Goal: Navigation & Orientation: Find specific page/section

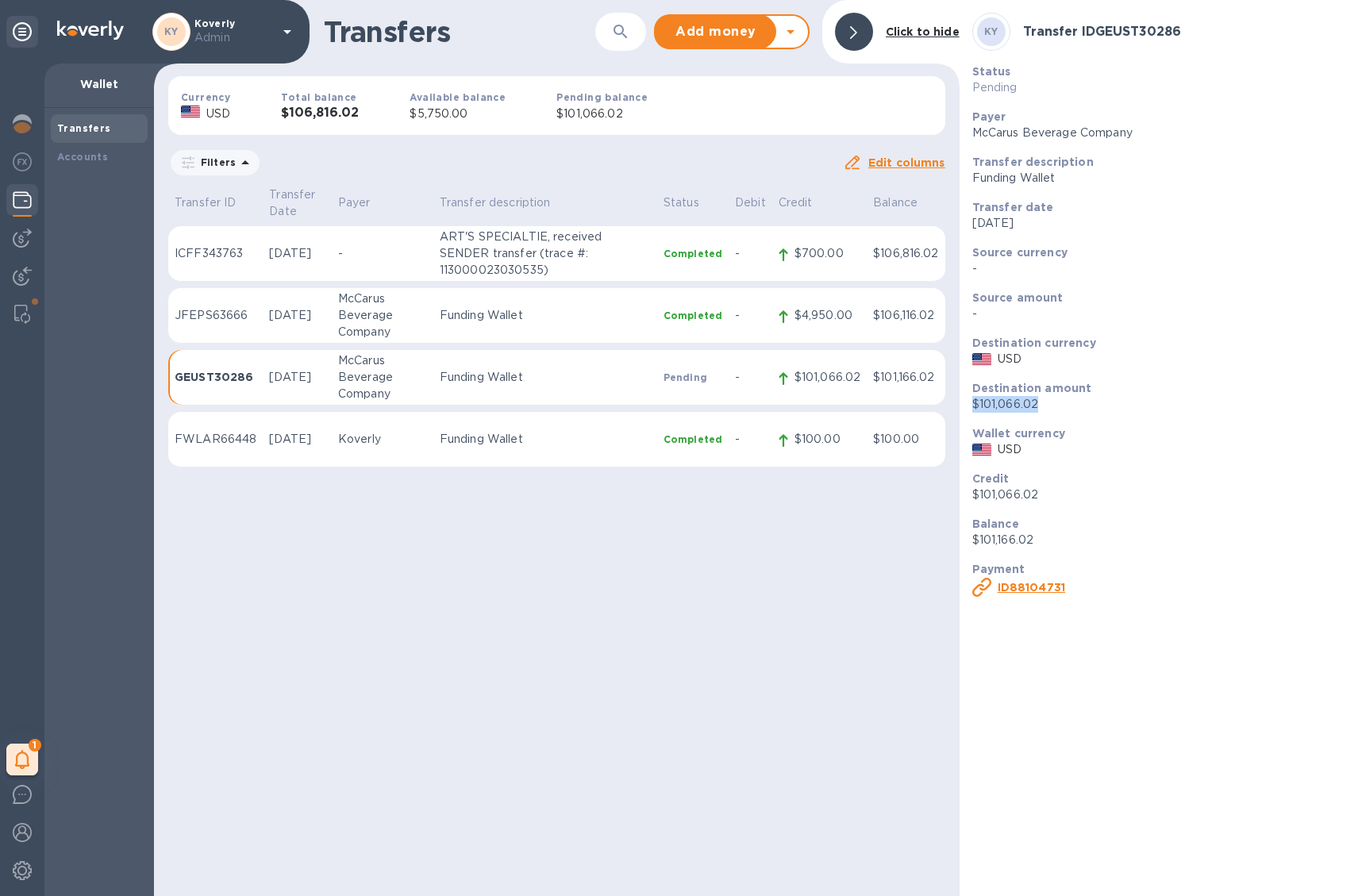
click at [281, 35] on icon at bounding box center [287, 31] width 19 height 19
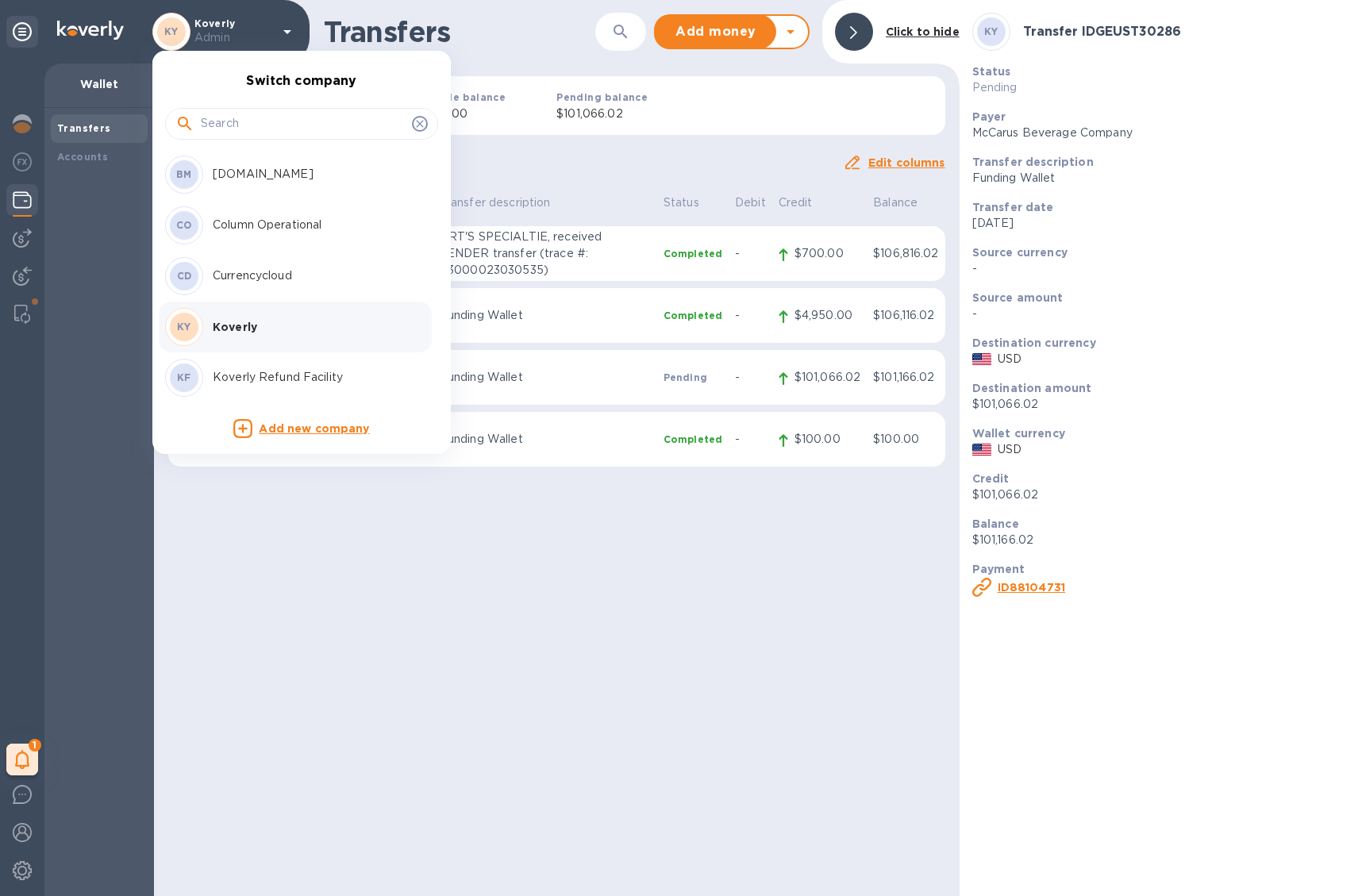
click at [626, 720] on div at bounding box center [681, 448] width 1362 height 896
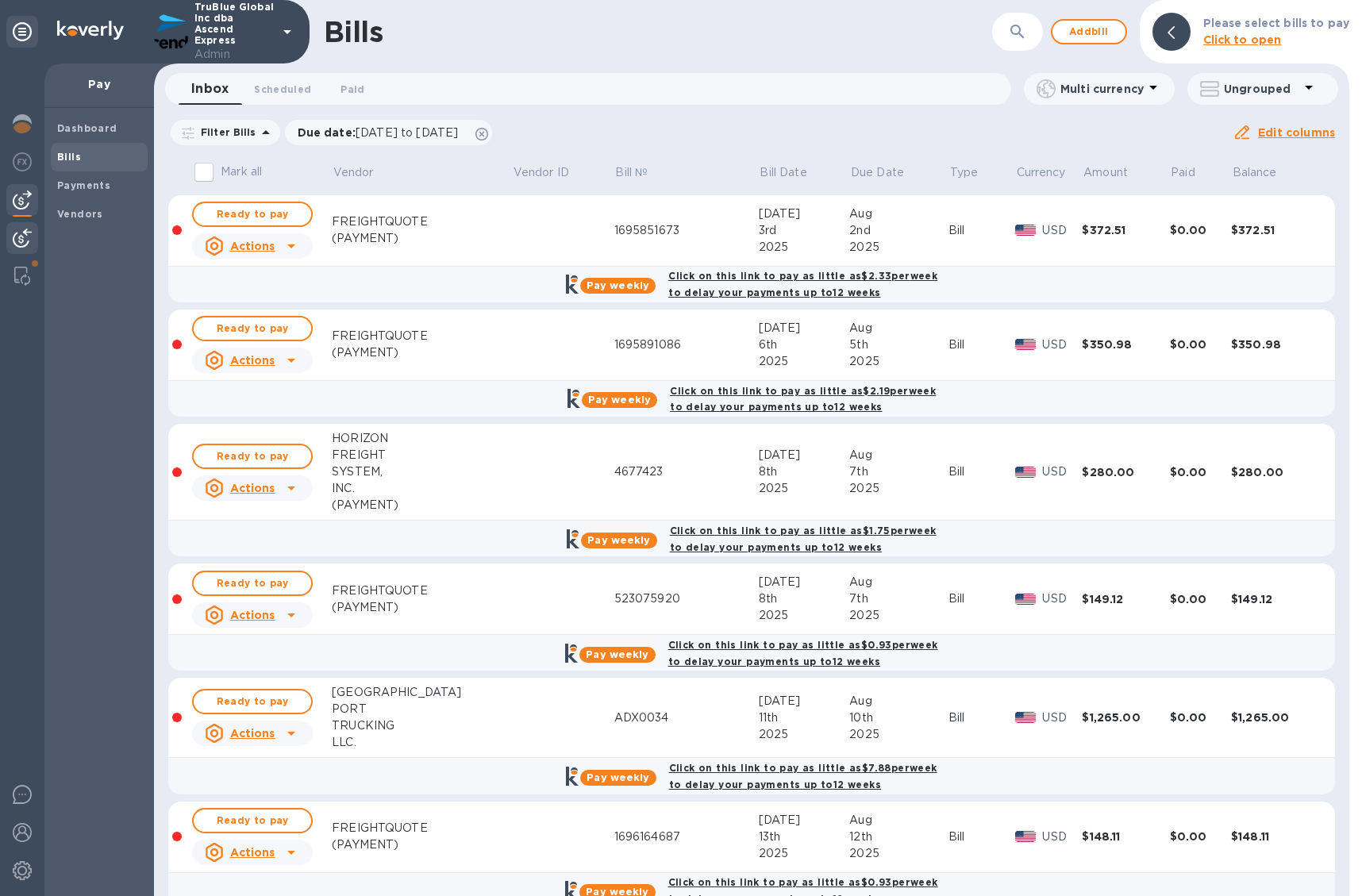
click at [30, 243] on img at bounding box center [21, 238] width 19 height 19
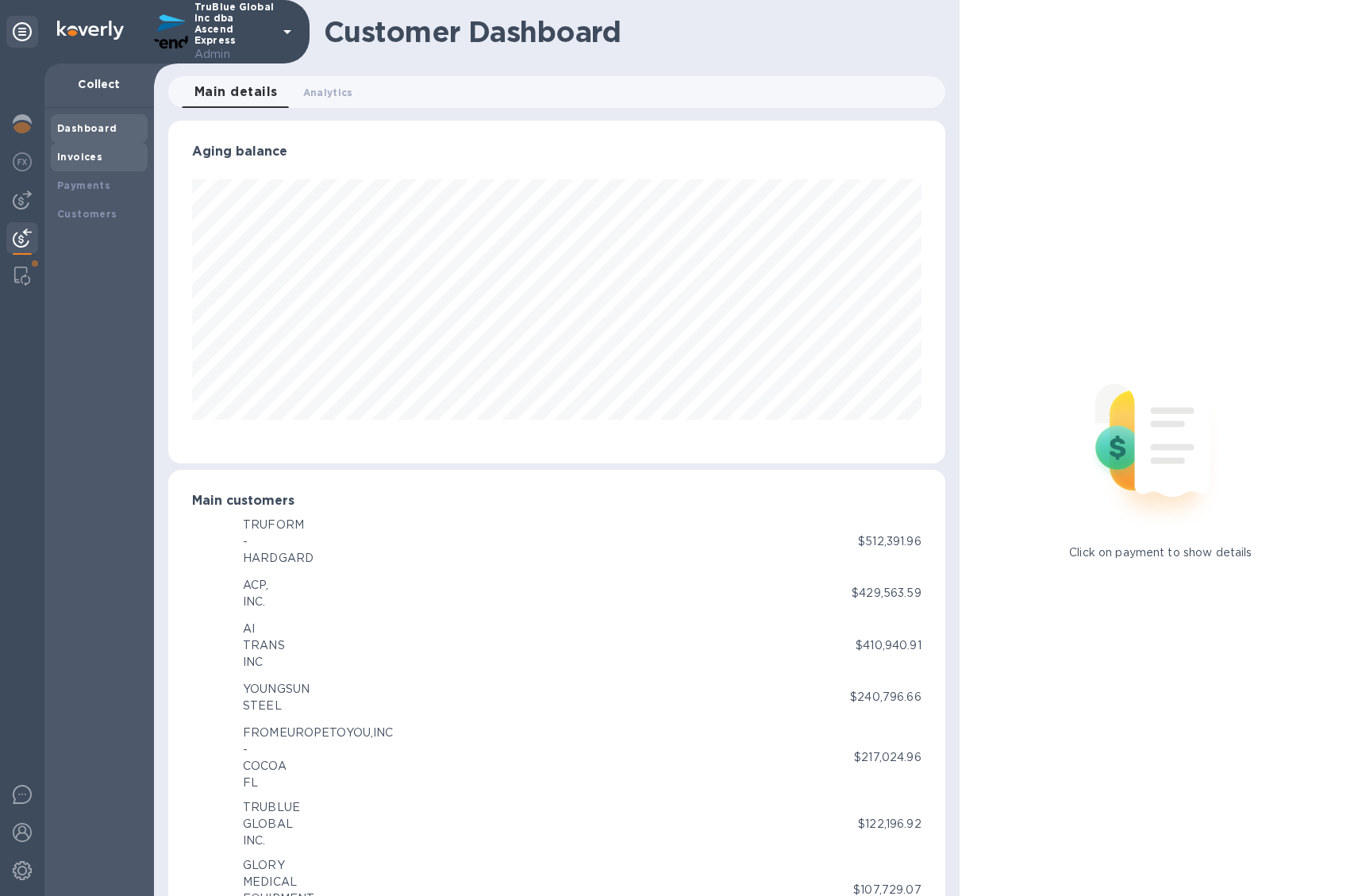
scroll to position [793401, 792905]
click at [99, 154] on div "Invoices" at bounding box center [99, 156] width 84 height 16
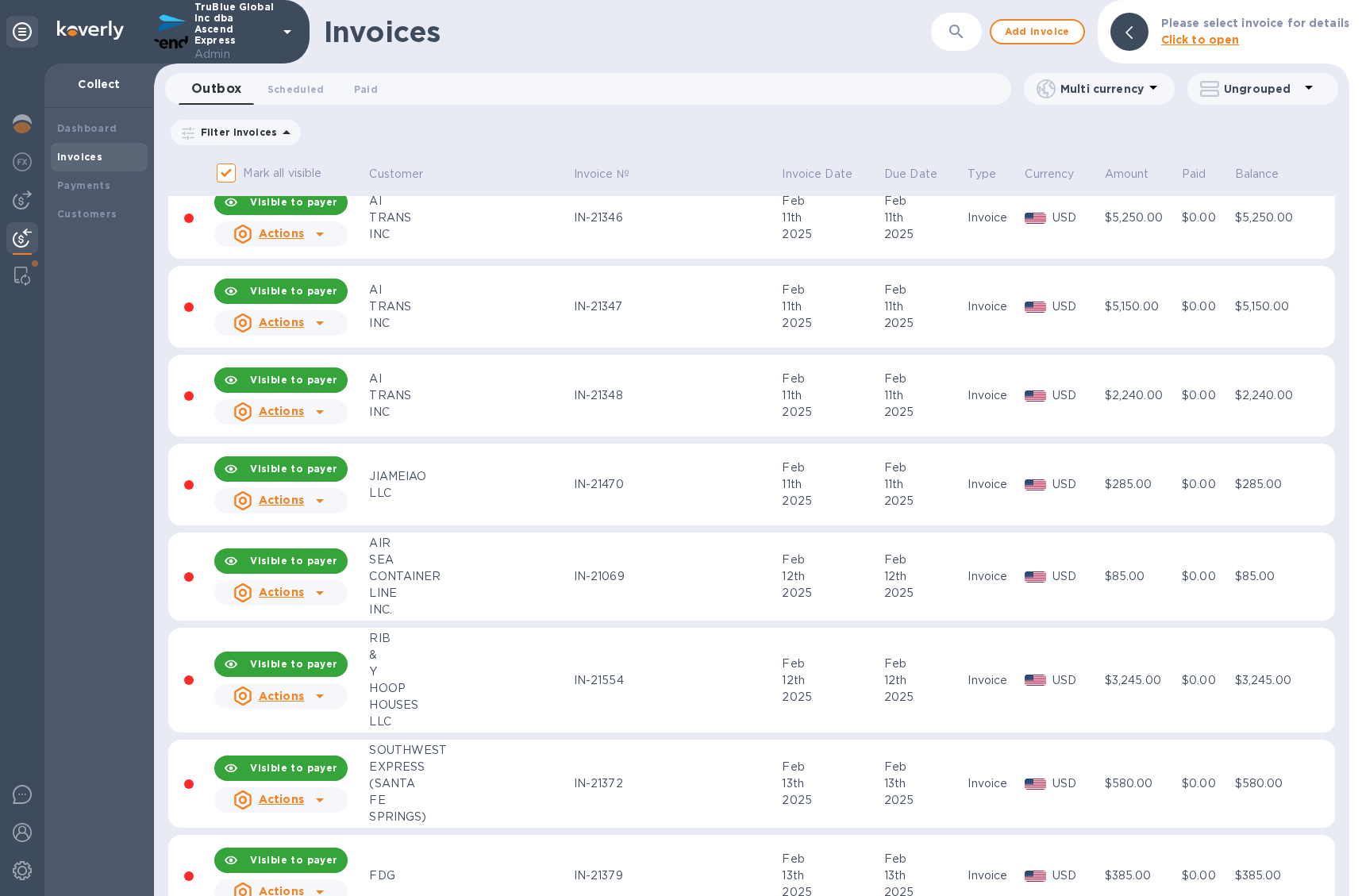
scroll to position [12249, 0]
